Goal: Information Seeking & Learning: Learn about a topic

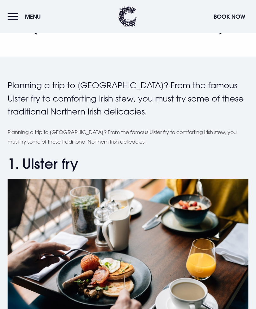
scroll to position [132, 0]
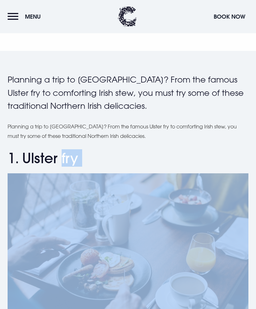
click at [11, 178] on img at bounding box center [128, 253] width 241 height 161
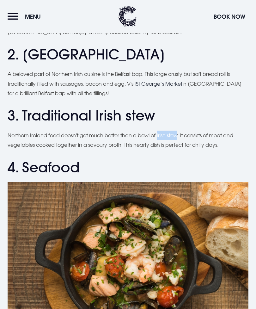
scroll to position [483, 0]
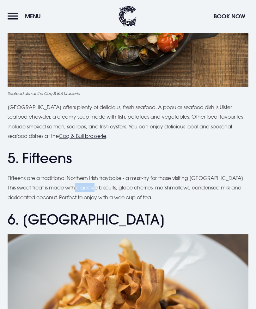
scroll to position [739, 0]
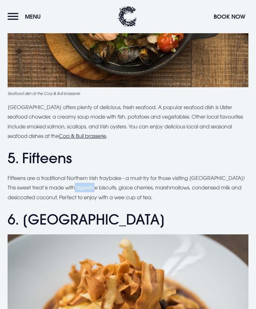
click at [169, 184] on p "Fifteens are a traditional Northern Irish traybake - a must-try for those visit…" at bounding box center [128, 187] width 241 height 29
click at [174, 185] on p "Fifteens are a traditional Northern Irish traybake - a must-try for those visit…" at bounding box center [128, 187] width 241 height 29
click at [165, 185] on p "Fifteens are a traditional Northern Irish traybake - a must-try for those visit…" at bounding box center [128, 187] width 241 height 29
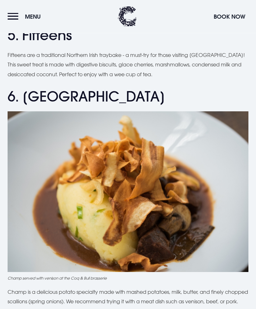
scroll to position [862, 0]
click at [227, 75] on p "Fifteens are a traditional Northern Irish traybake - a must-try for those visit…" at bounding box center [128, 64] width 241 height 29
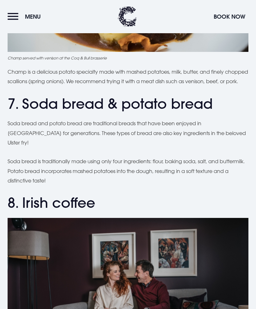
scroll to position [1083, 0]
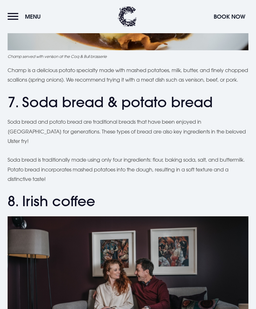
click at [176, 164] on p "Soda bread is traditionally made using only four ingredients: flour, baking sod…" at bounding box center [128, 169] width 241 height 29
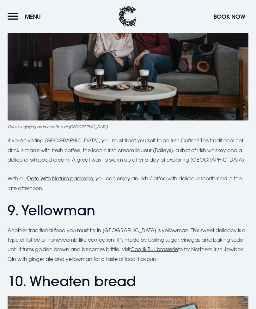
scroll to position [1340, 0]
click at [209, 174] on p "With our Date With Nature package , you can enjoy an Irish Coffee with deliciou…" at bounding box center [128, 183] width 241 height 19
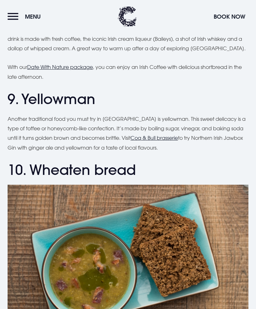
scroll to position [1451, 0]
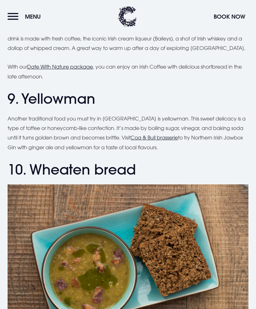
click at [100, 133] on p "Another traditional food you must try in [GEOGRAPHIC_DATA] is yellowman. This s…" at bounding box center [128, 133] width 241 height 39
click at [45, 145] on p "Another traditional food you must try in [GEOGRAPHIC_DATA] is yellowman. This s…" at bounding box center [128, 133] width 241 height 39
click at [153, 165] on h2 "10. Wheaten bread" at bounding box center [128, 169] width 241 height 17
click at [141, 161] on h2 "10. Wheaten bread" at bounding box center [128, 169] width 241 height 17
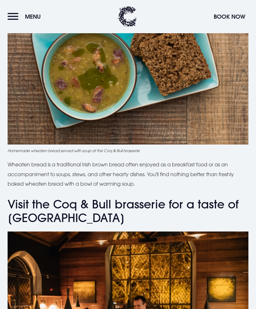
scroll to position [1652, 0]
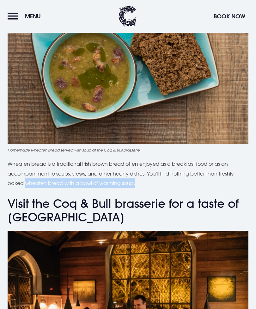
click at [170, 178] on p "Wheaten bread is a traditional Irish brown bread often enjoyed as a breakfast f…" at bounding box center [128, 173] width 241 height 29
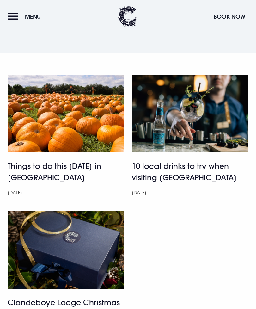
scroll to position [2140, 0]
